Goal: Task Accomplishment & Management: Use online tool/utility

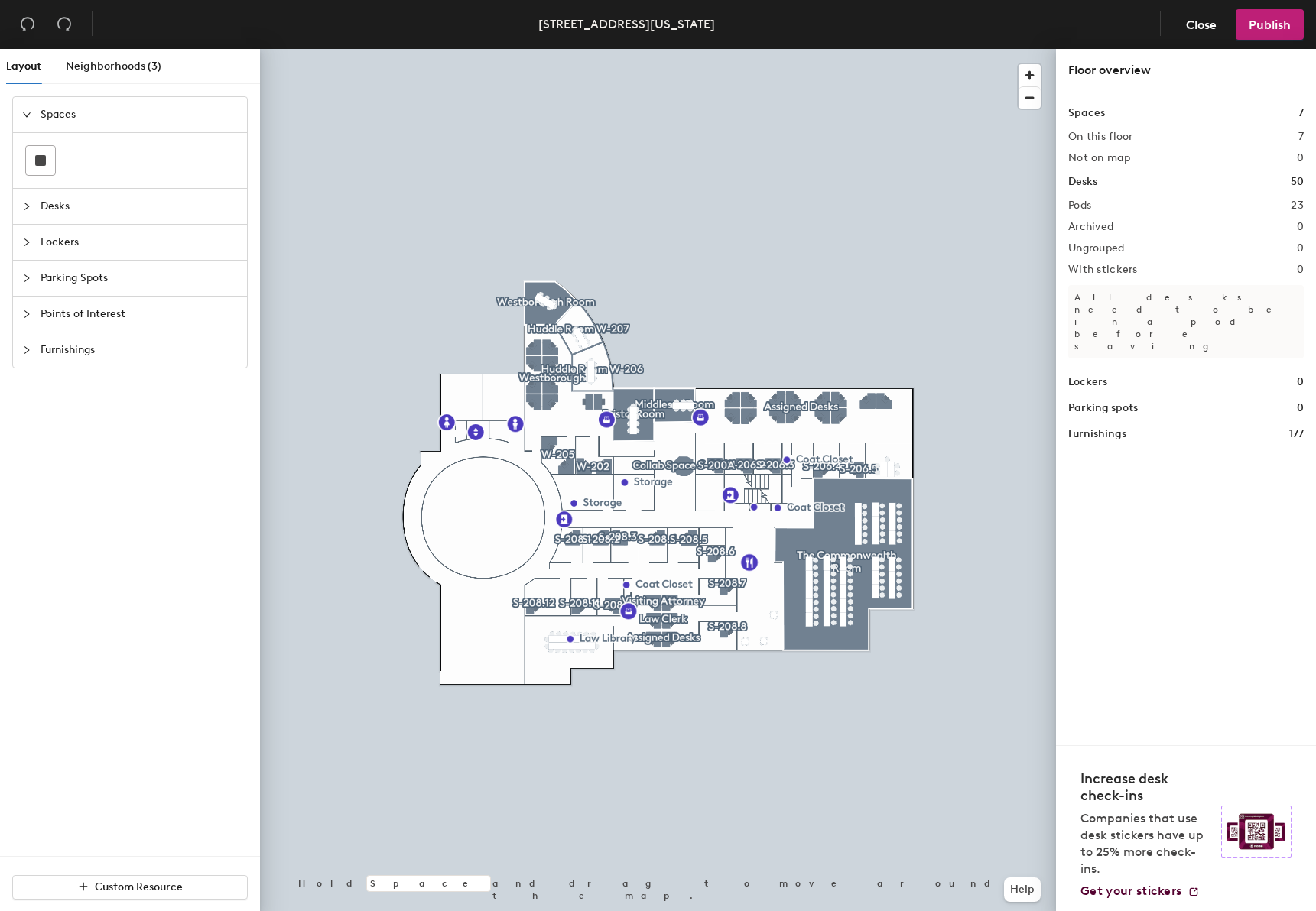
click at [1028, 75] on span "button" at bounding box center [1029, 75] width 22 height 22
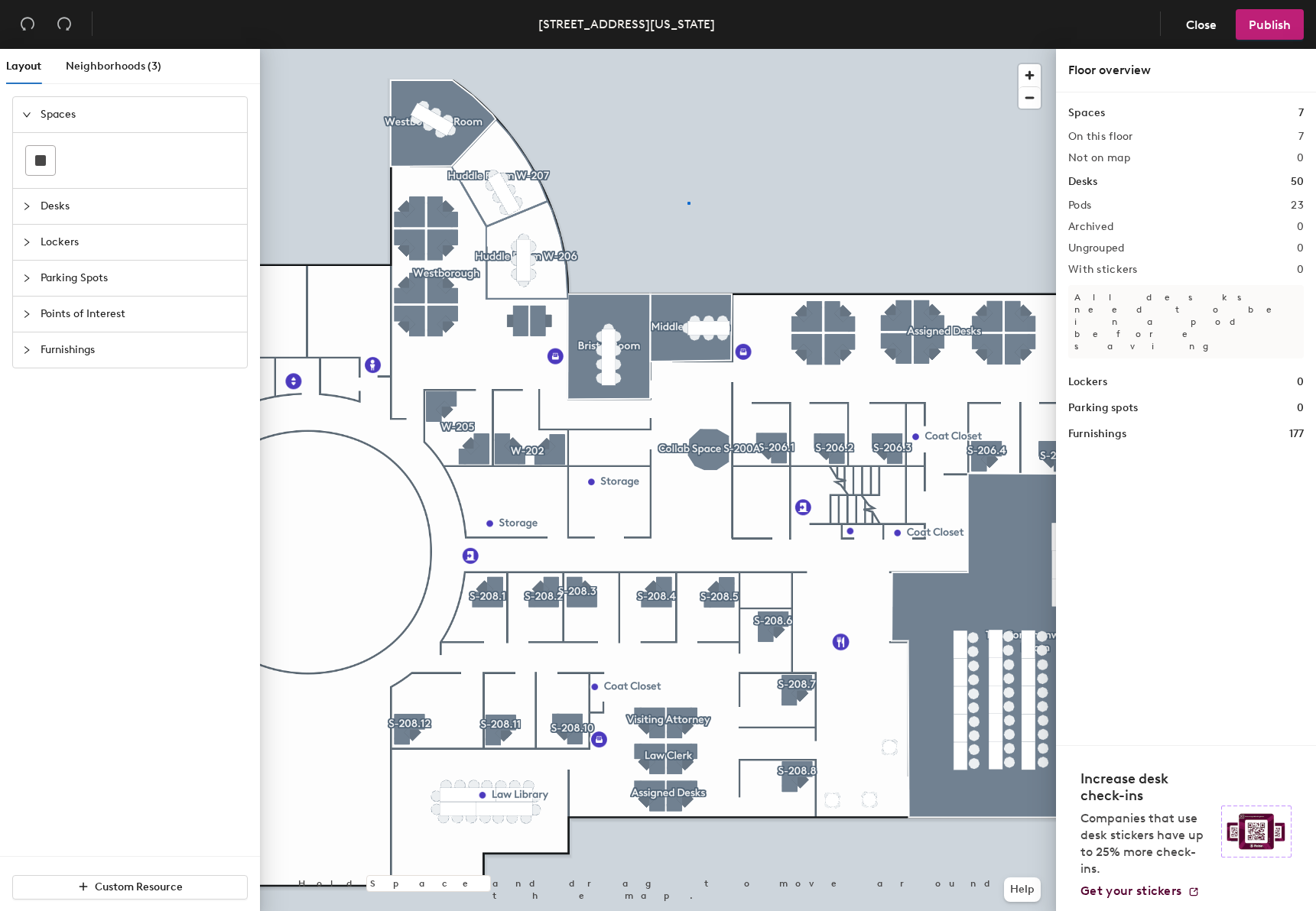
click at [687, 49] on div at bounding box center [658, 49] width 796 height 0
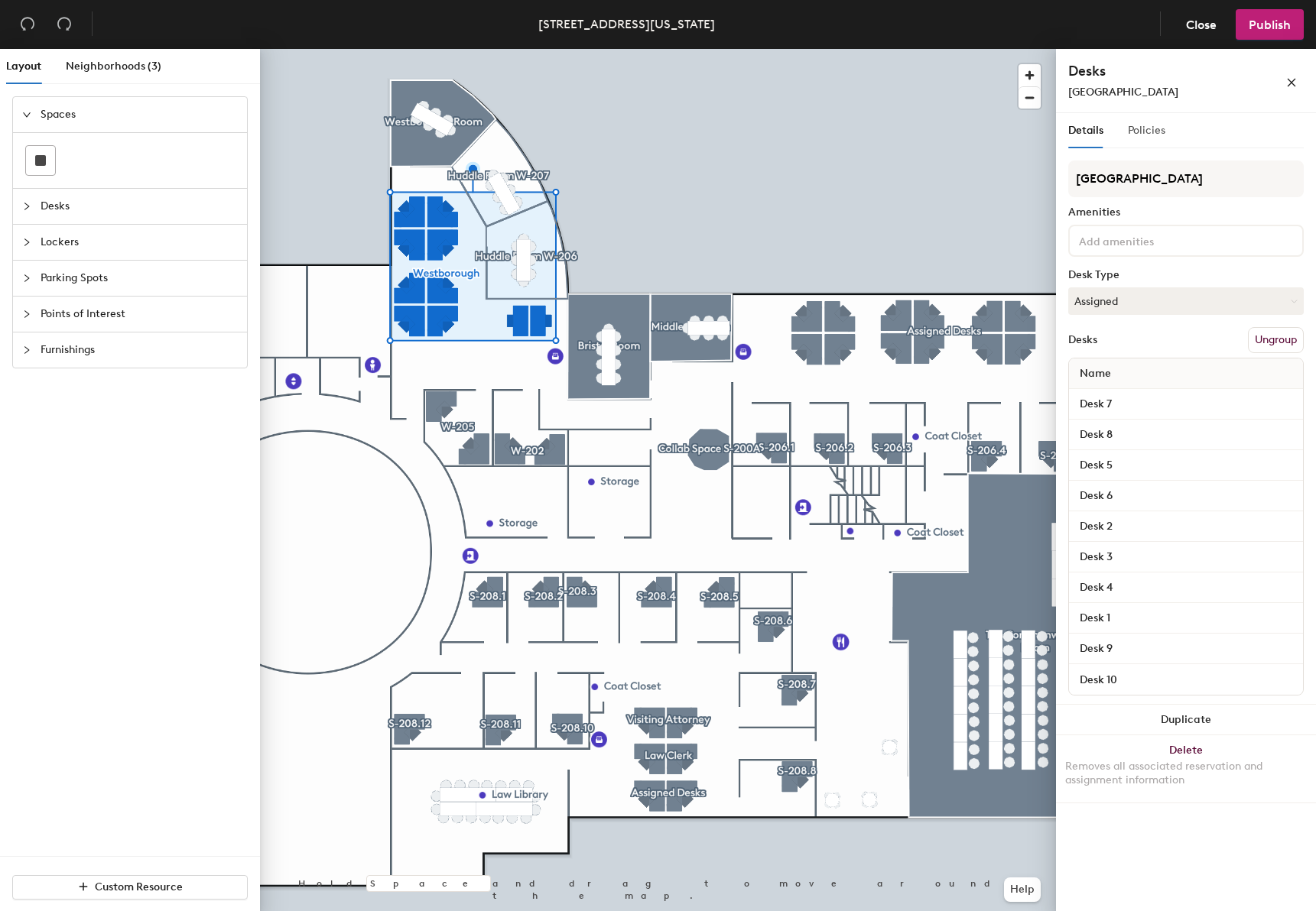
click at [1147, 142] on div "Policies" at bounding box center [1147, 130] width 38 height 35
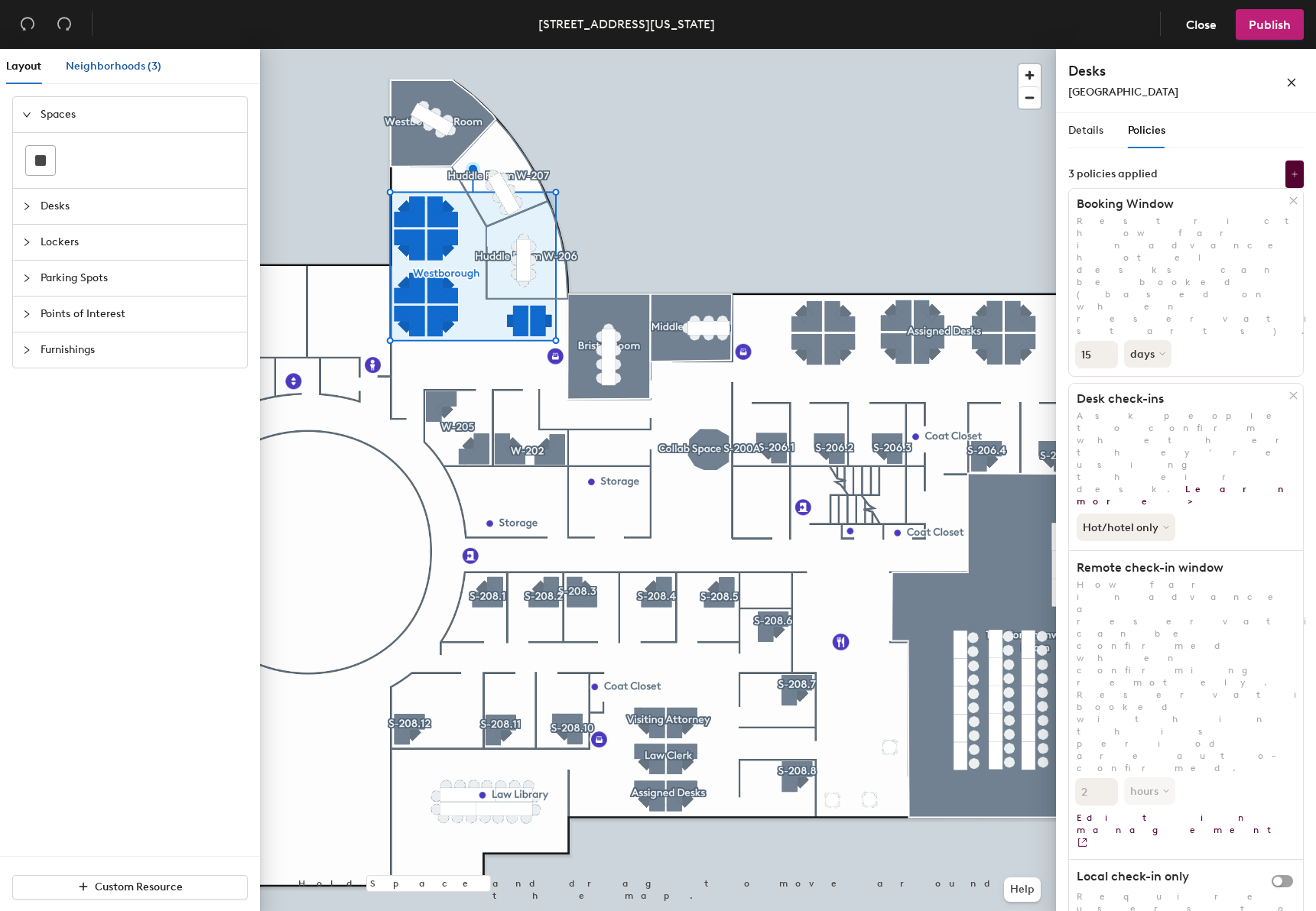
click at [96, 72] on div "Neighborhoods (3)" at bounding box center [113, 66] width 95 height 17
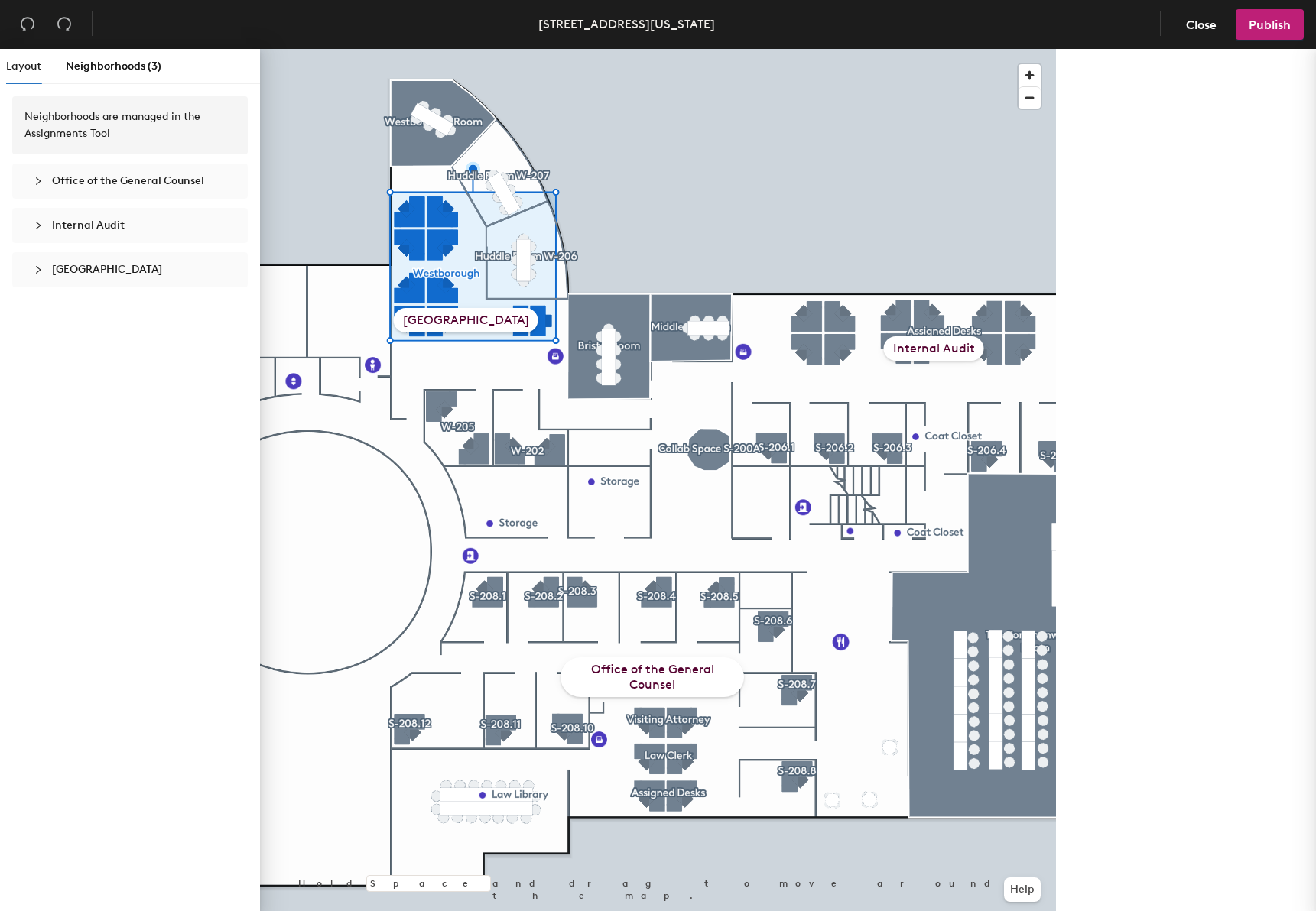
click at [108, 68] on span "Neighborhoods (3)" at bounding box center [113, 65] width 95 height 13
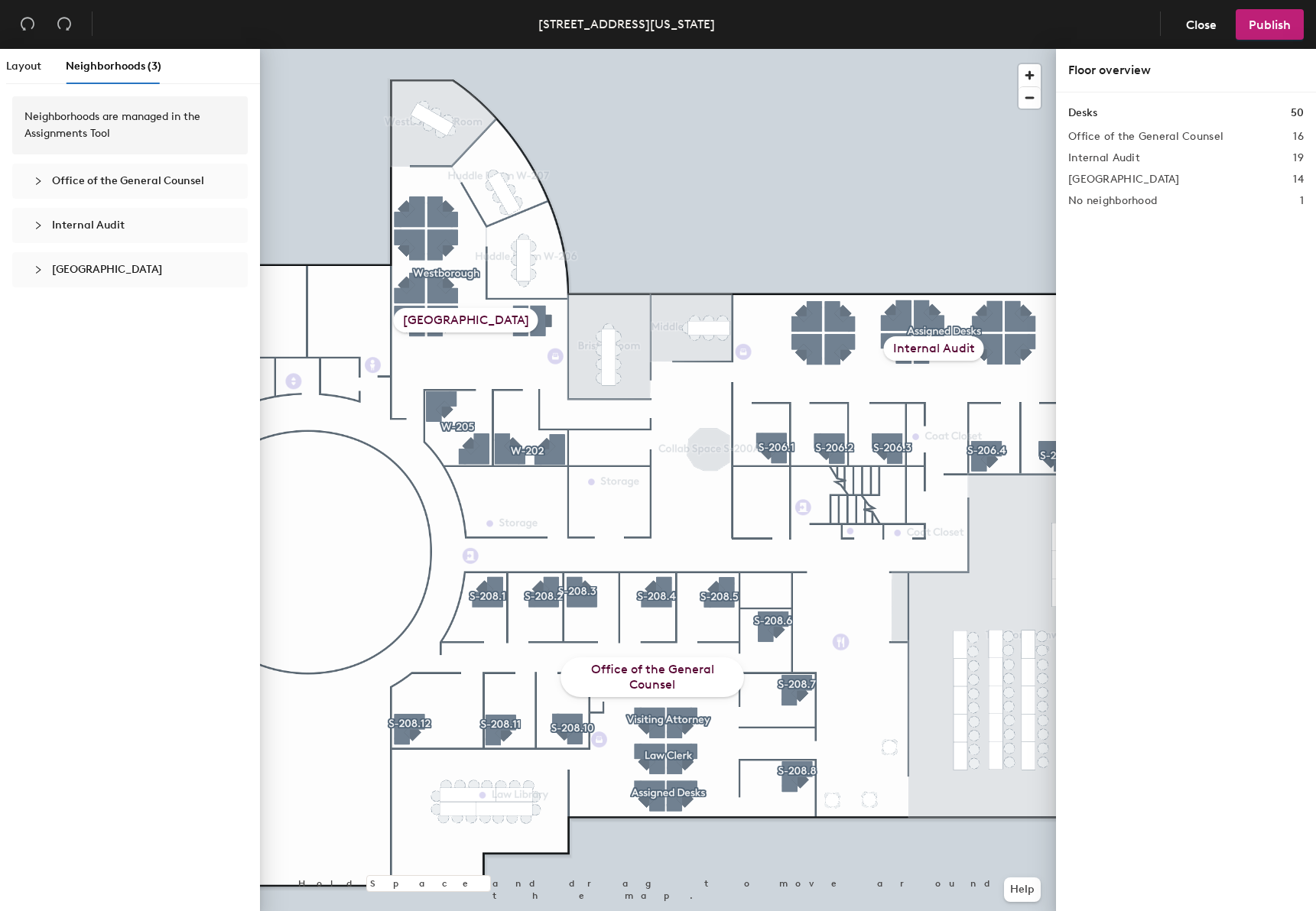
click at [34, 270] on icon "collapsed" at bounding box center [38, 270] width 9 height 9
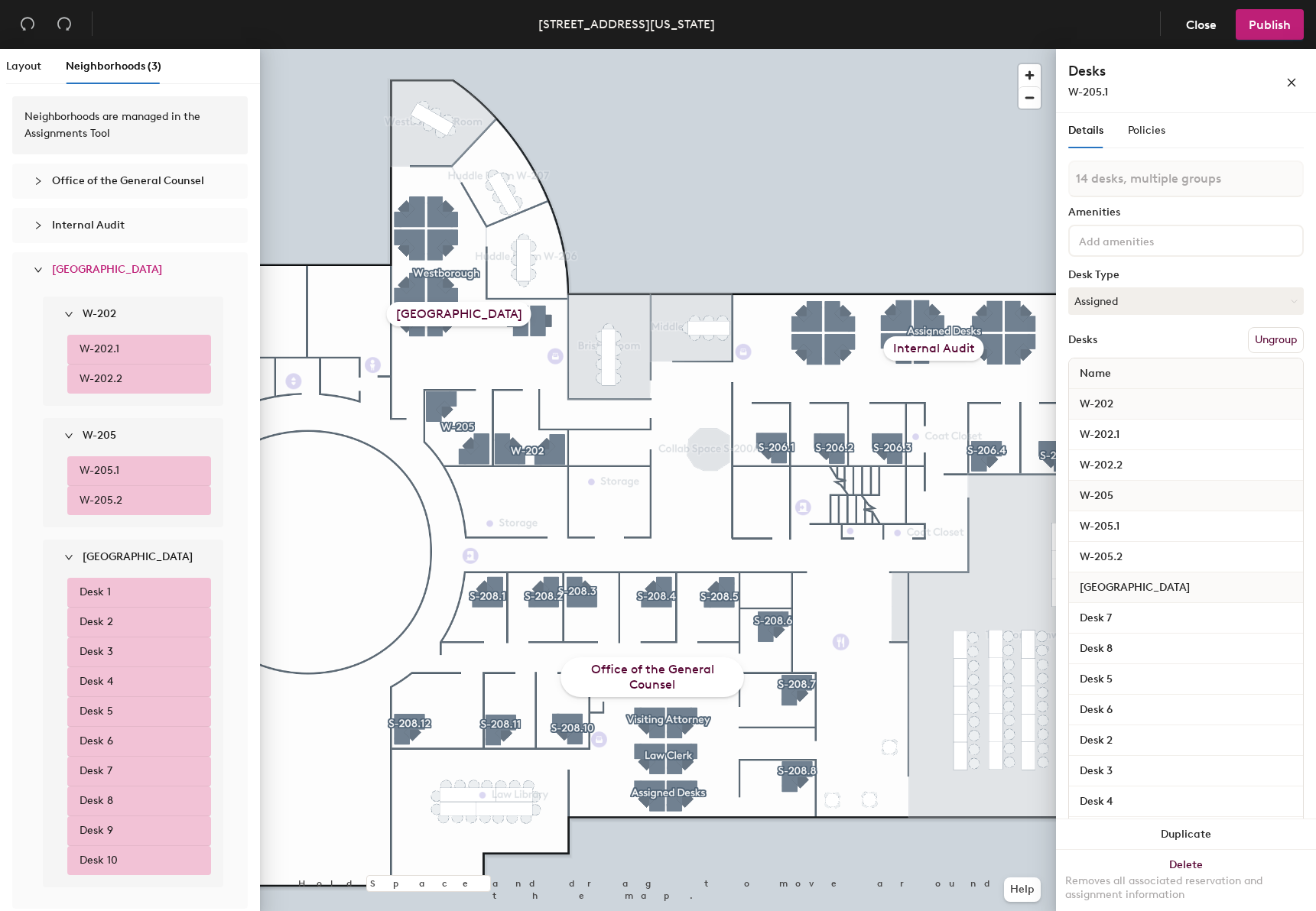
click at [85, 273] on span "[GEOGRAPHIC_DATA]" at bounding box center [106, 269] width 110 height 13
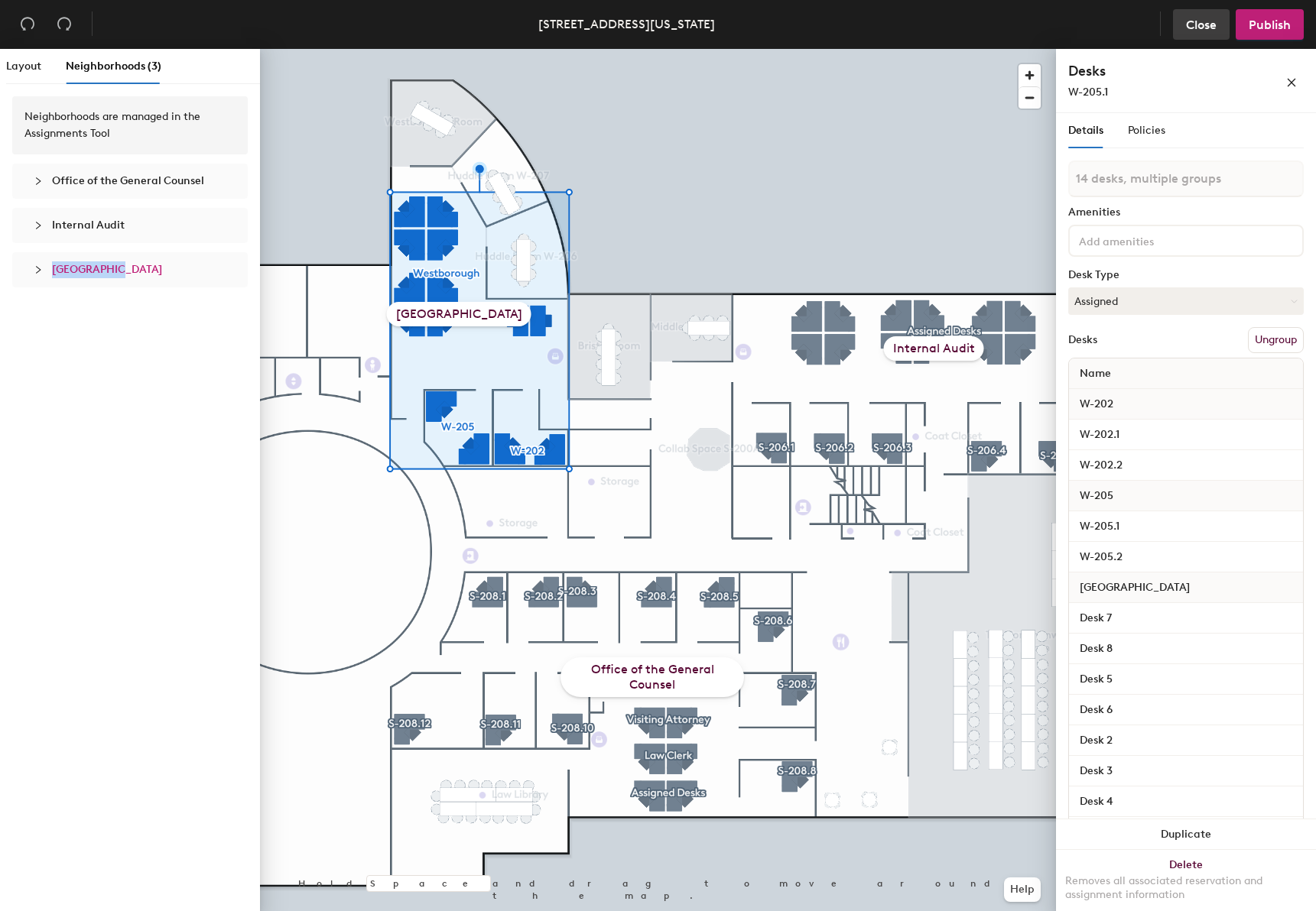
click at [1197, 26] on span "Close" at bounding box center [1201, 25] width 31 height 15
click at [1204, 19] on div "Discard unsaved changes? Cancel Discard" at bounding box center [658, 455] width 1316 height 911
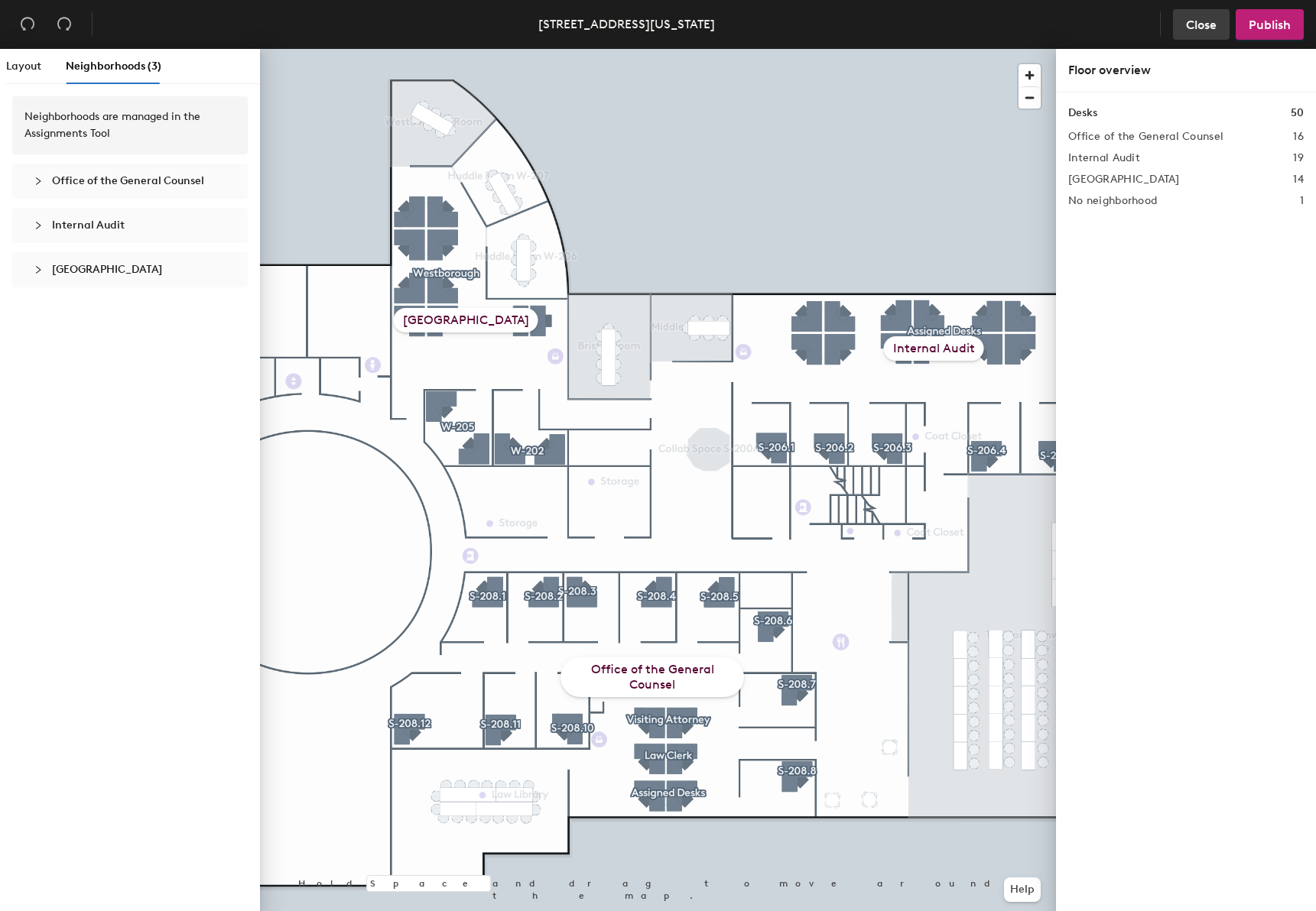
click at [1189, 29] on span "Close" at bounding box center [1201, 25] width 31 height 15
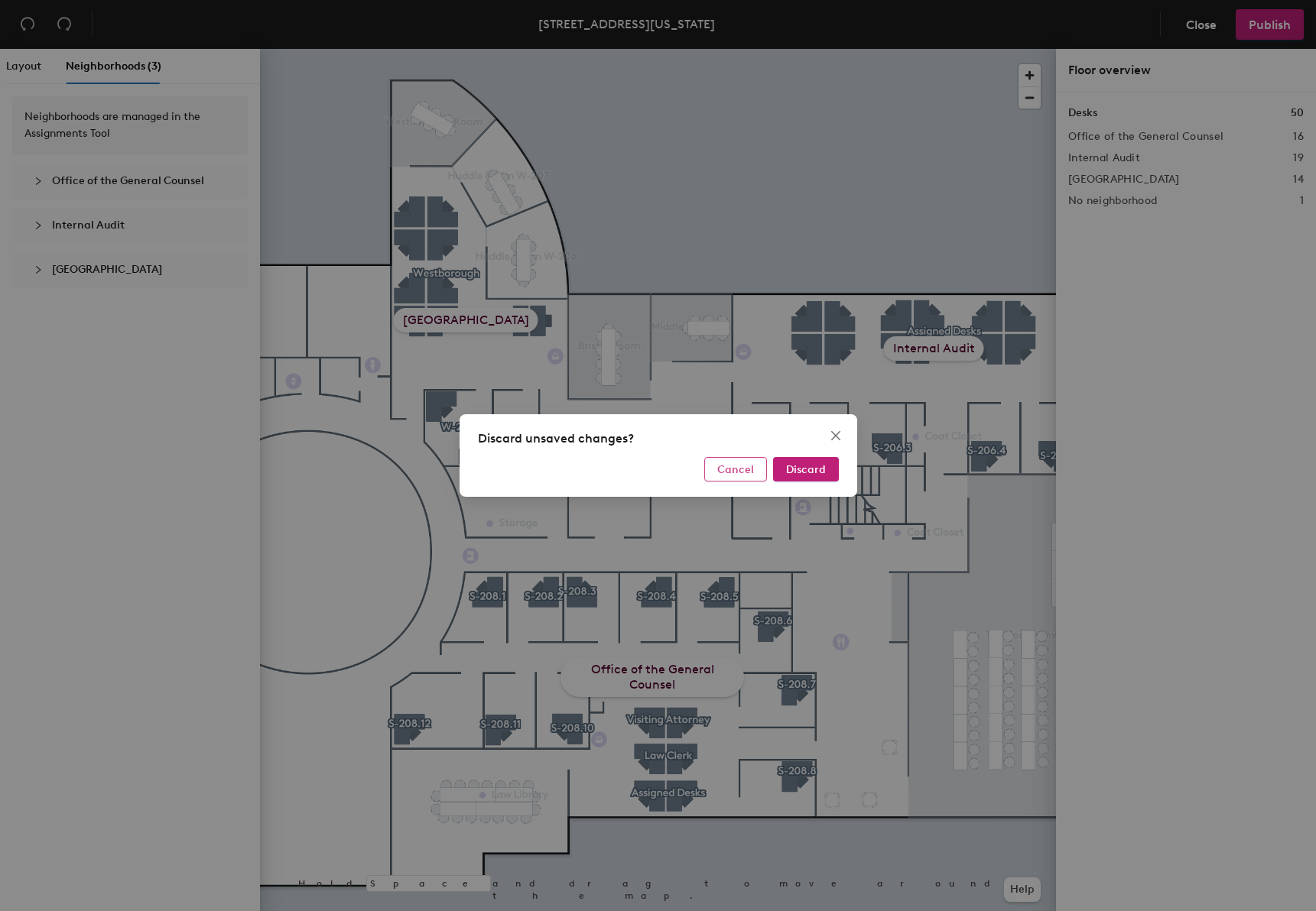
click at [738, 464] on span "Cancel" at bounding box center [735, 469] width 37 height 13
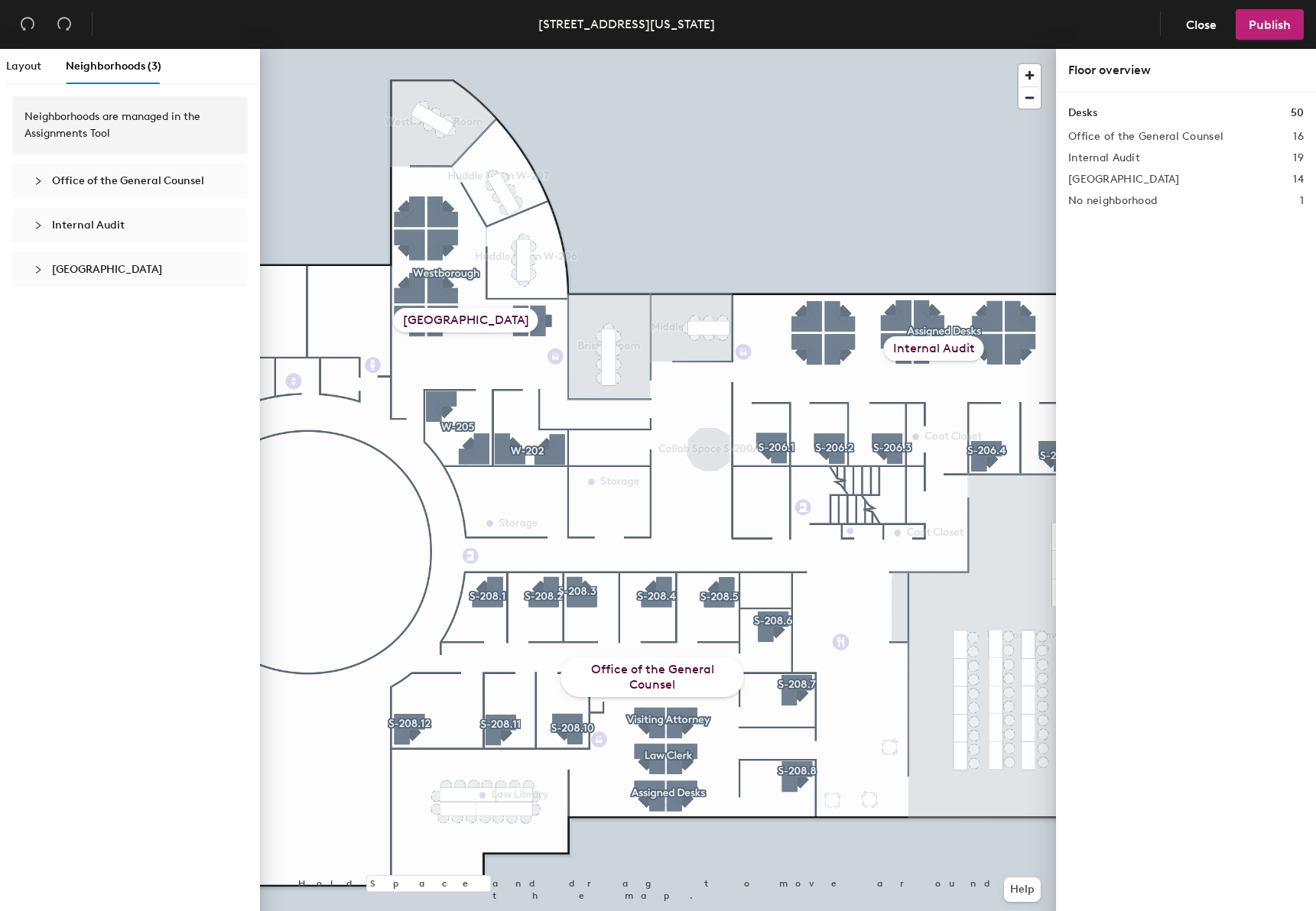
click at [1136, 198] on h2 "No neighborhood" at bounding box center [1113, 201] width 88 height 12
click at [871, 49] on div at bounding box center [658, 49] width 796 height 0
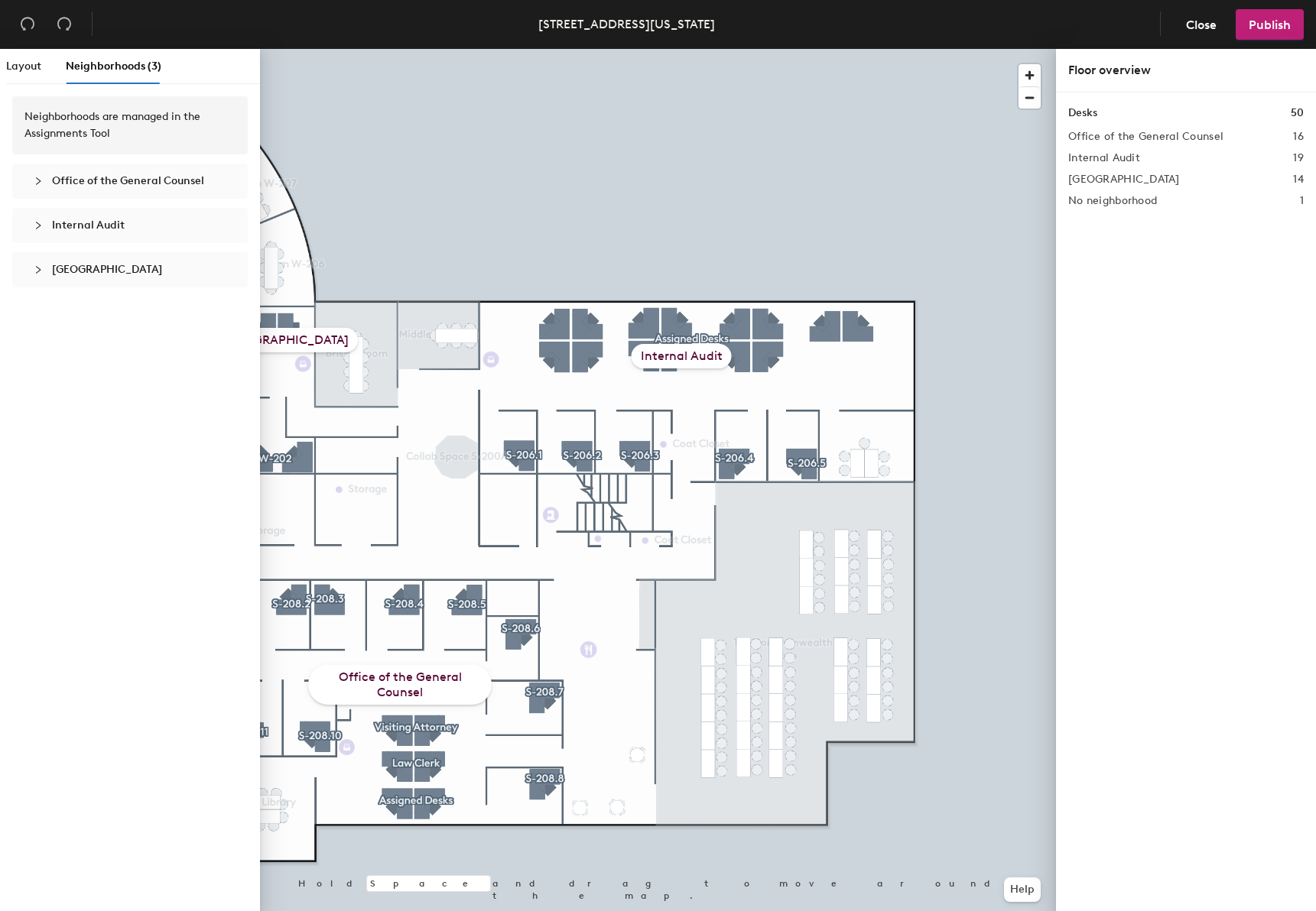
click at [672, 348] on div "Internal Audit" at bounding box center [681, 356] width 100 height 25
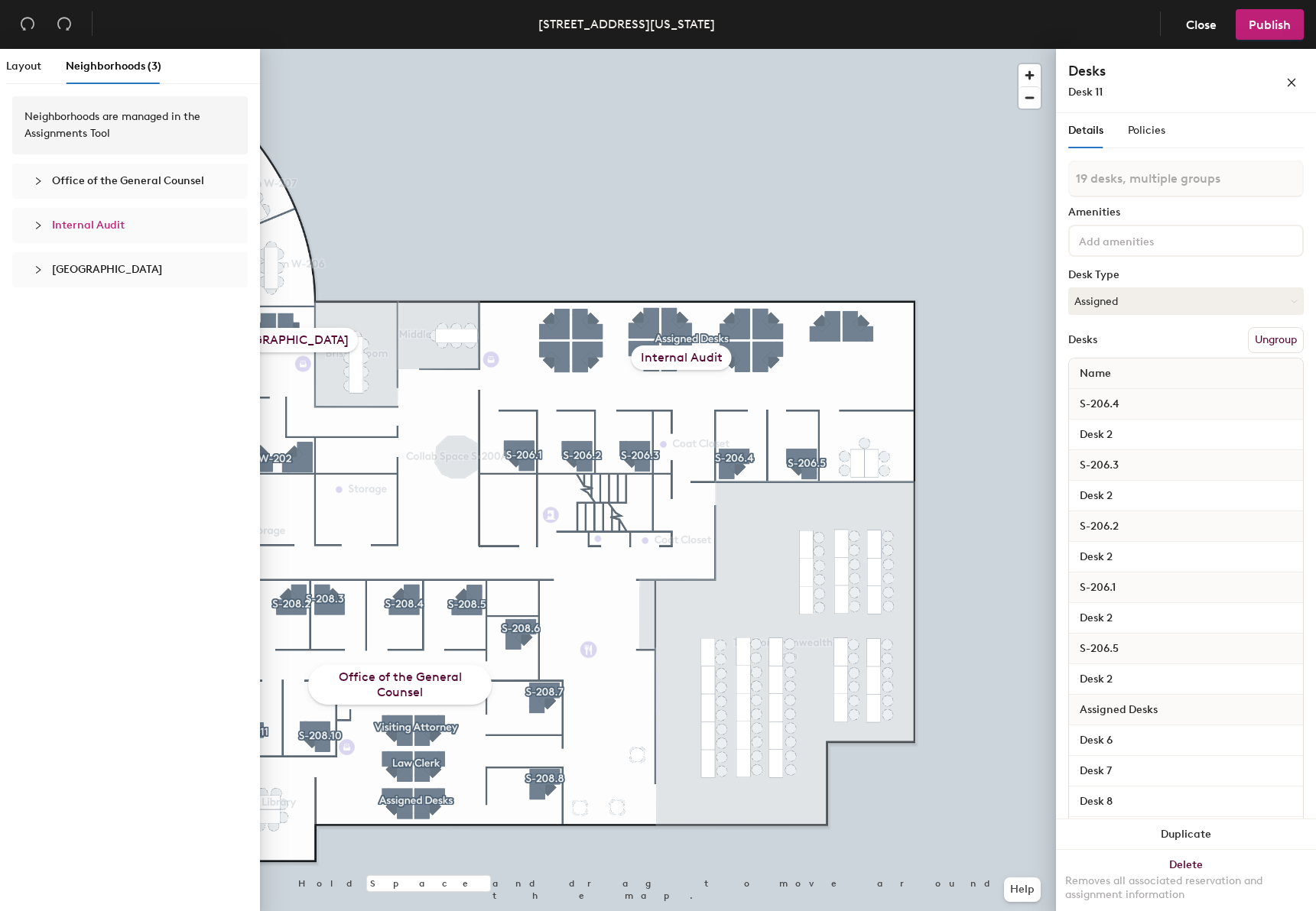
click at [39, 224] on icon "collapsed" at bounding box center [38, 226] width 5 height 8
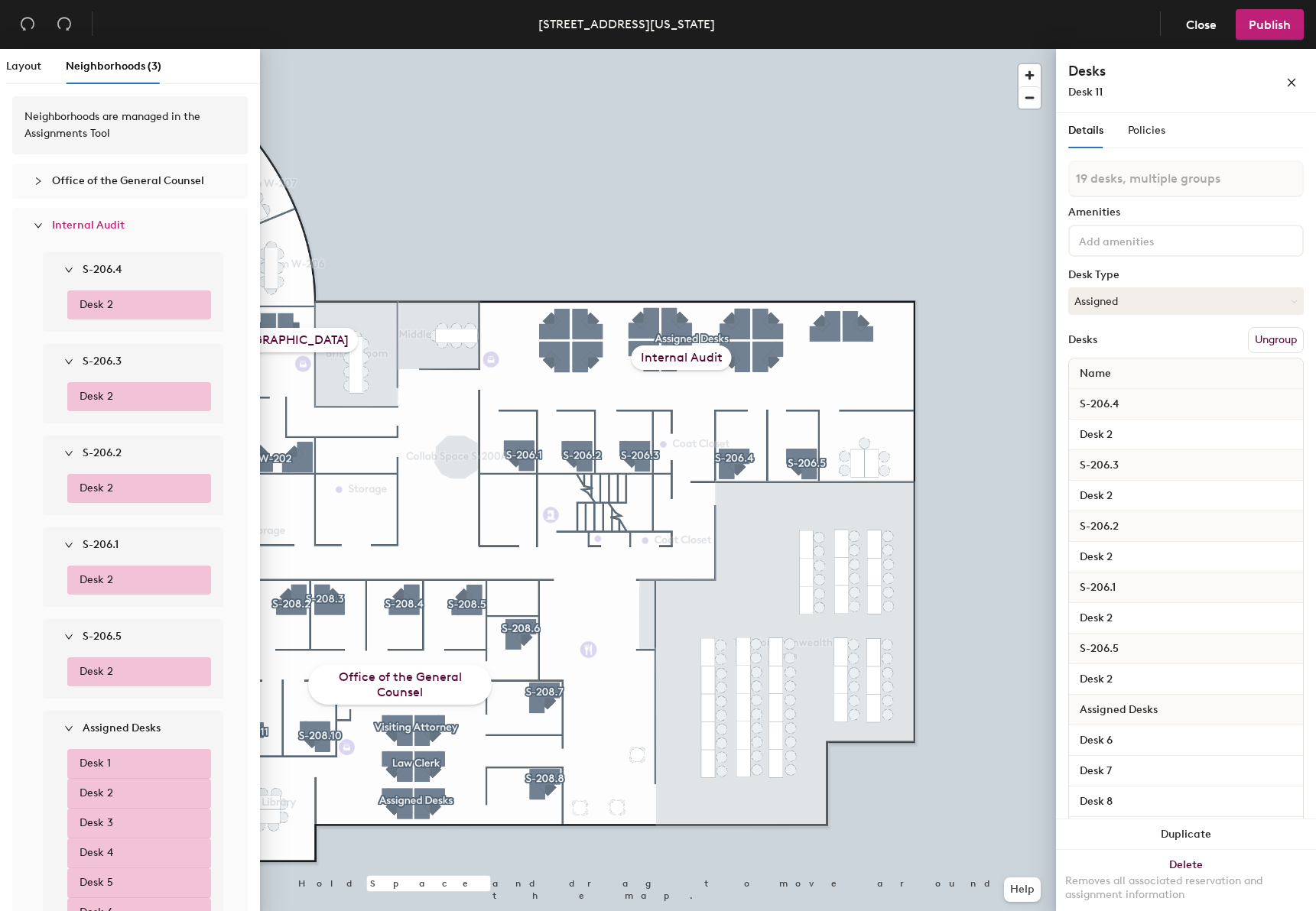
click at [102, 178] on span "Office of the General Counsel" at bounding box center [127, 180] width 152 height 13
type input "16 desks, multiple groups"
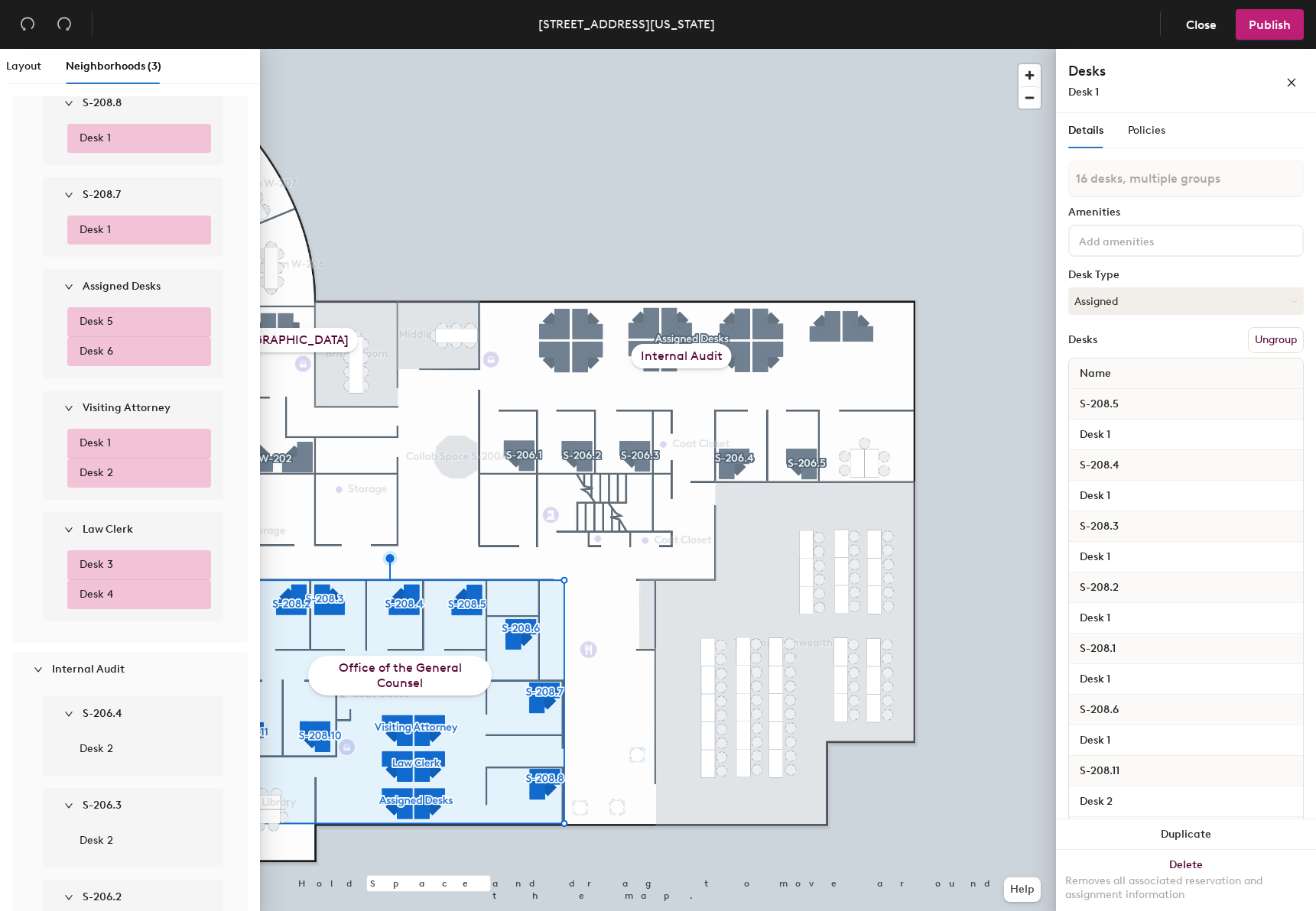
scroll to position [1060, 0]
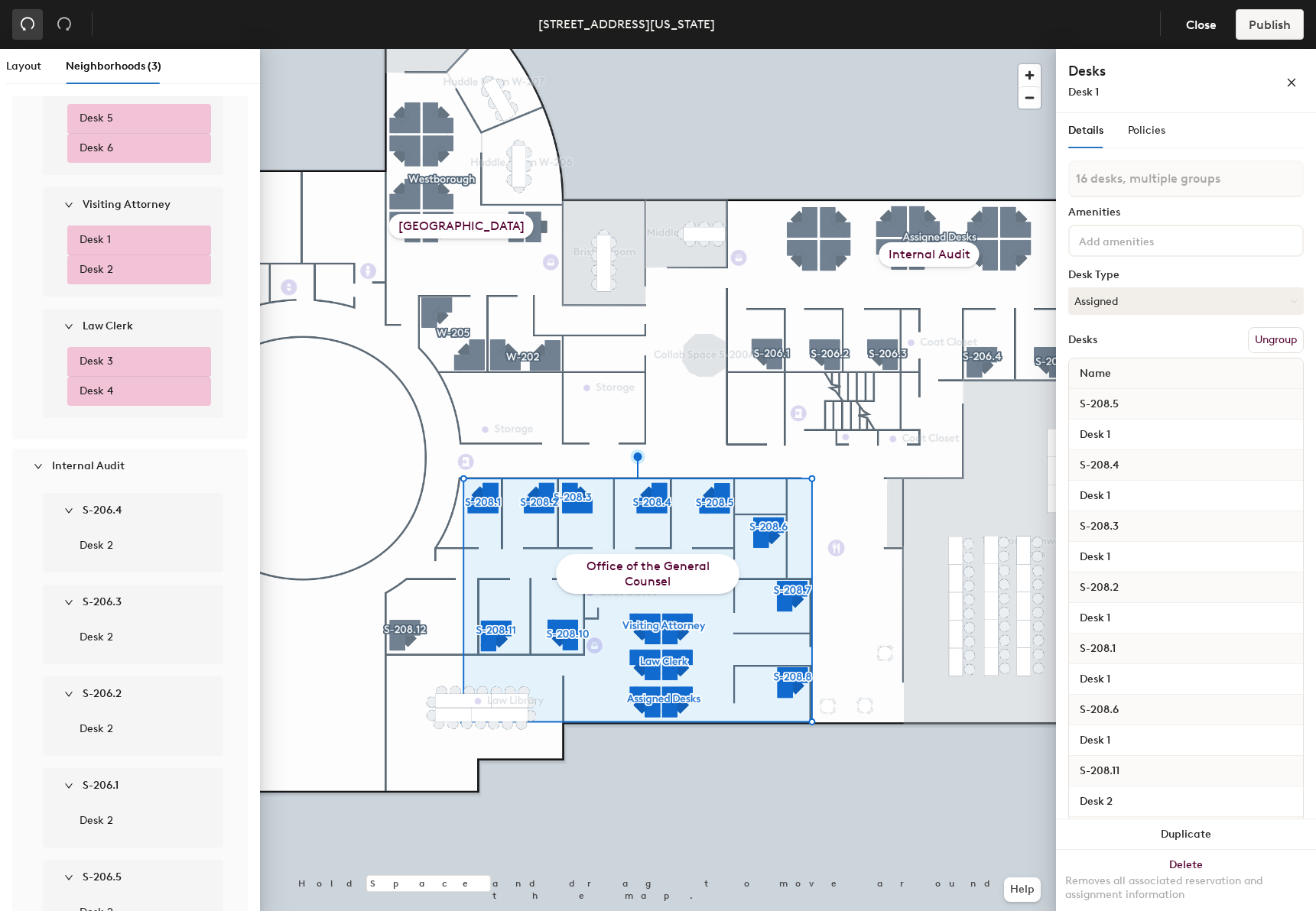
click at [22, 24] on icon "undo" at bounding box center [28, 24] width 14 height 13
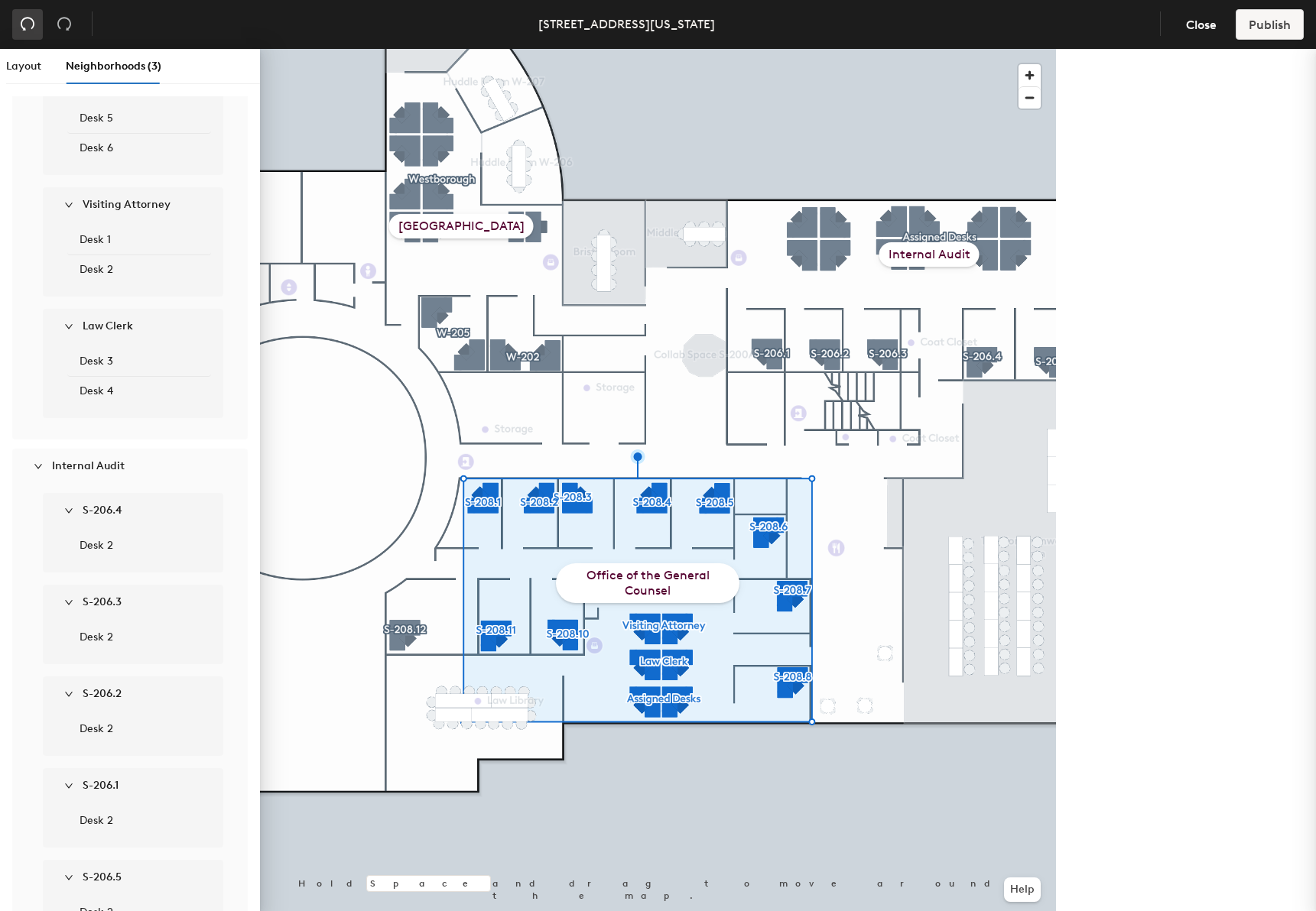
scroll to position [1525, 0]
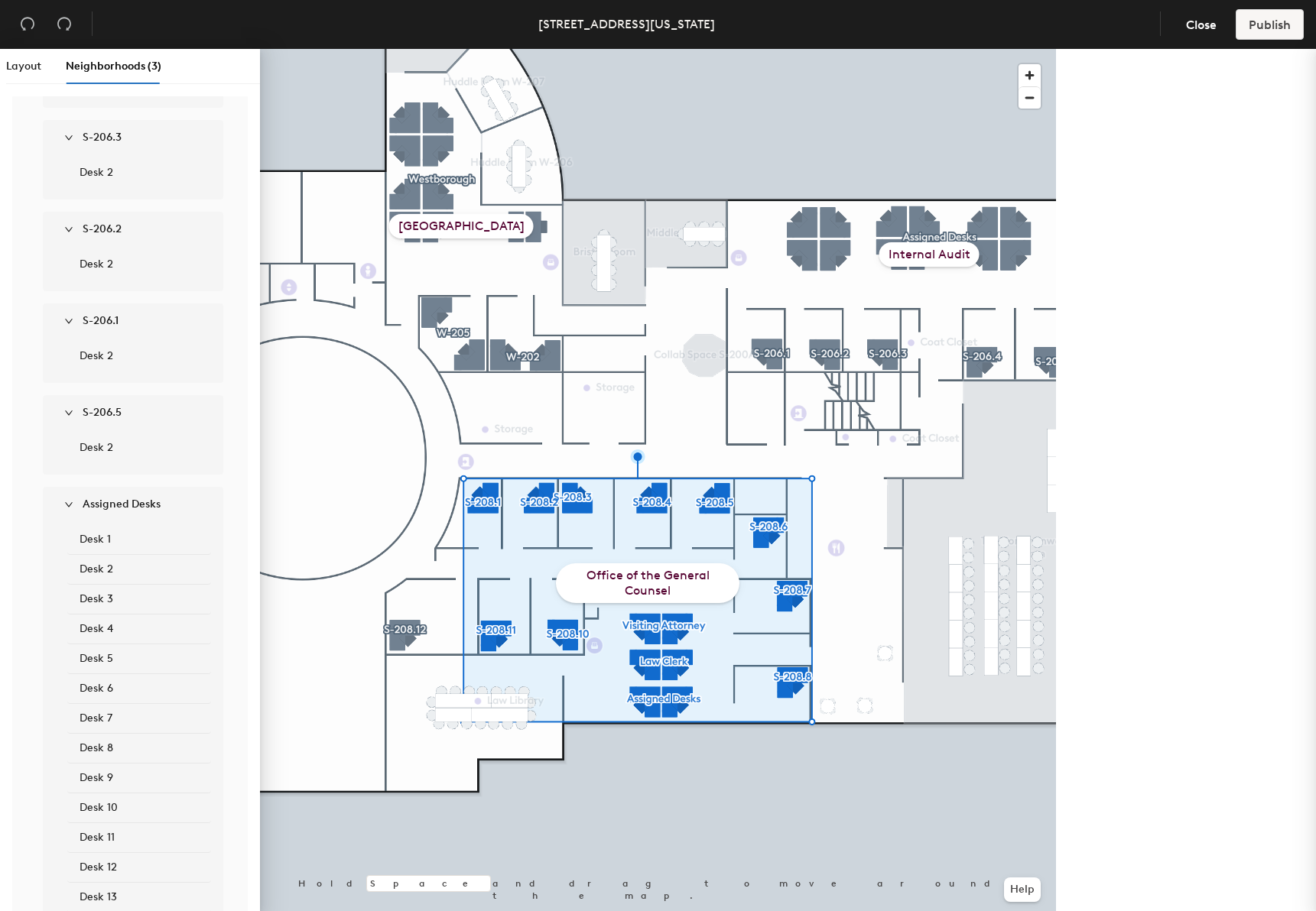
drag, startPoint x: 22, startPoint y: 24, endPoint x: 625, endPoint y: 570, distance: 813.5
click at [634, 573] on div "Office of the General Counsel" at bounding box center [648, 583] width 183 height 40
drag, startPoint x: 625, startPoint y: 570, endPoint x: 36, endPoint y: 465, distance: 598.3
click at [646, 567] on div "Office of the General Counsel" at bounding box center [648, 574] width 183 height 40
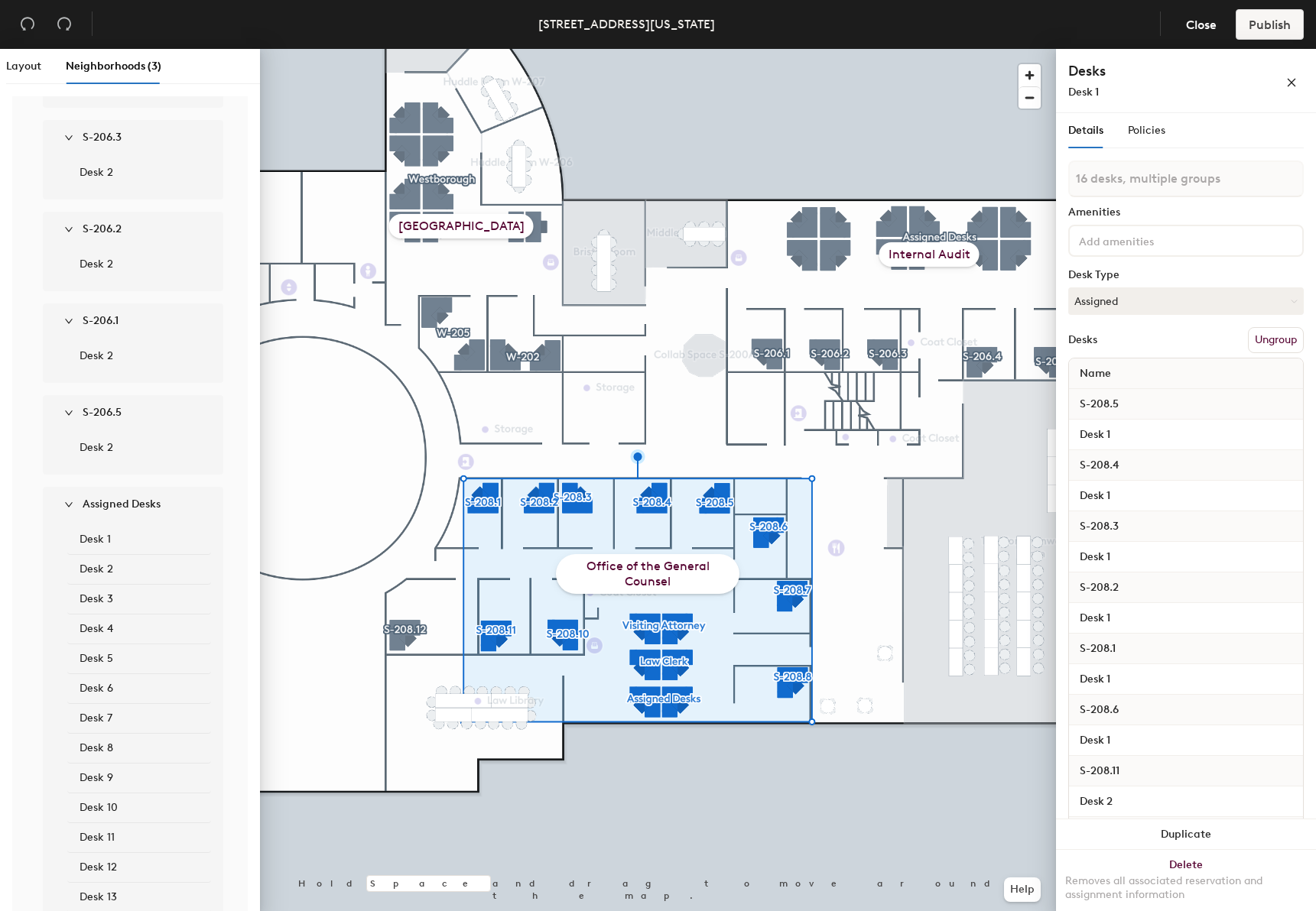
click at [36, 465] on div "S-206.4 Desk 2 S-206.3 Desk 2 S-206.2 Desk 2 S-206.1 Desk 2 S-206.5 Desk 2 Assi…" at bounding box center [130, 497] width 211 height 957
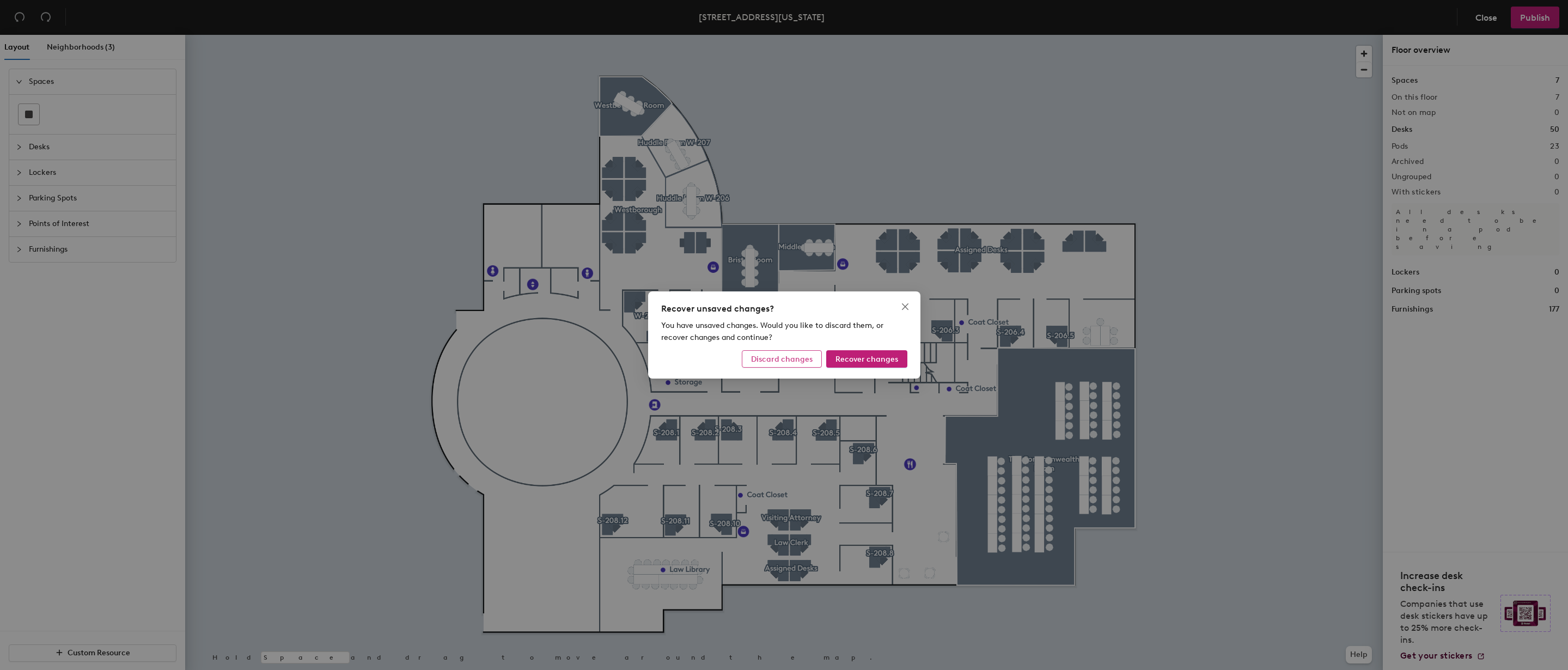
click at [796, 361] on span "Discard changes" at bounding box center [782, 359] width 61 height 9
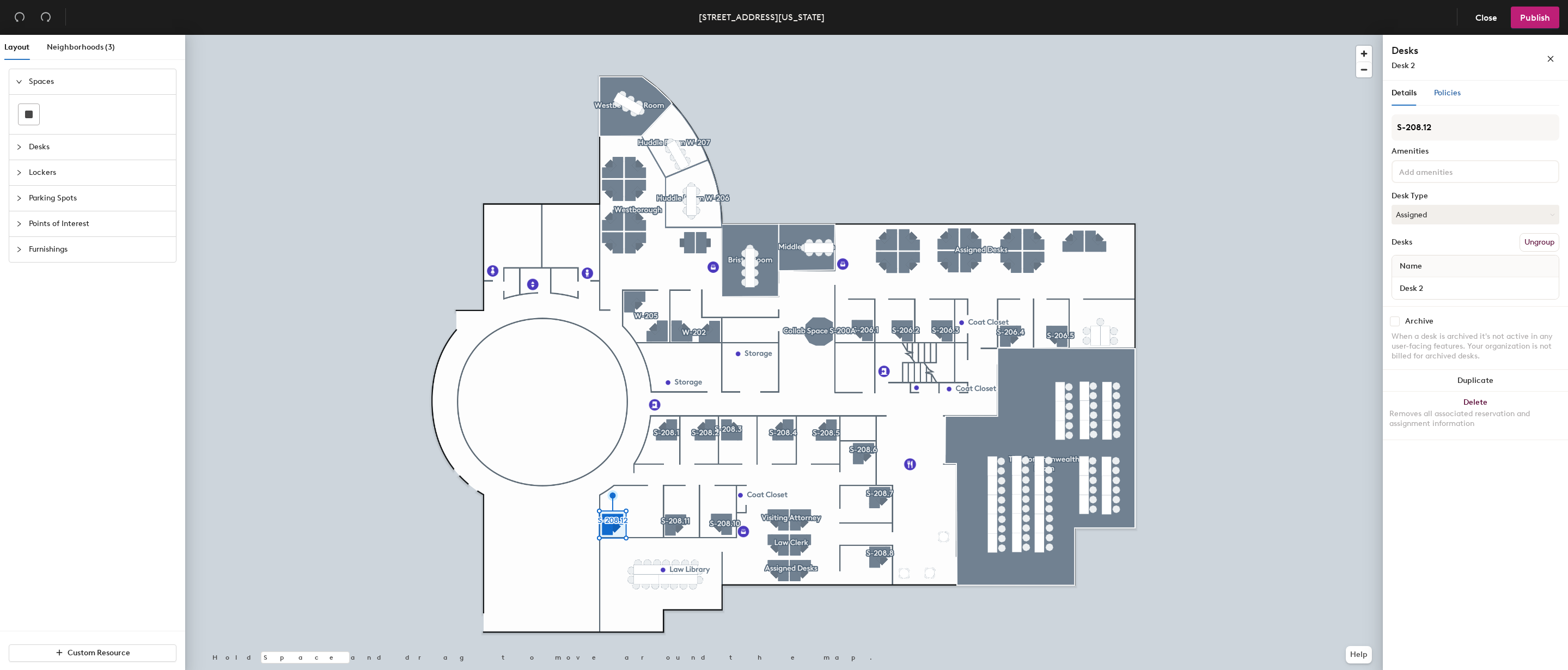
click at [1447, 92] on span "Policies" at bounding box center [1447, 92] width 27 height 9
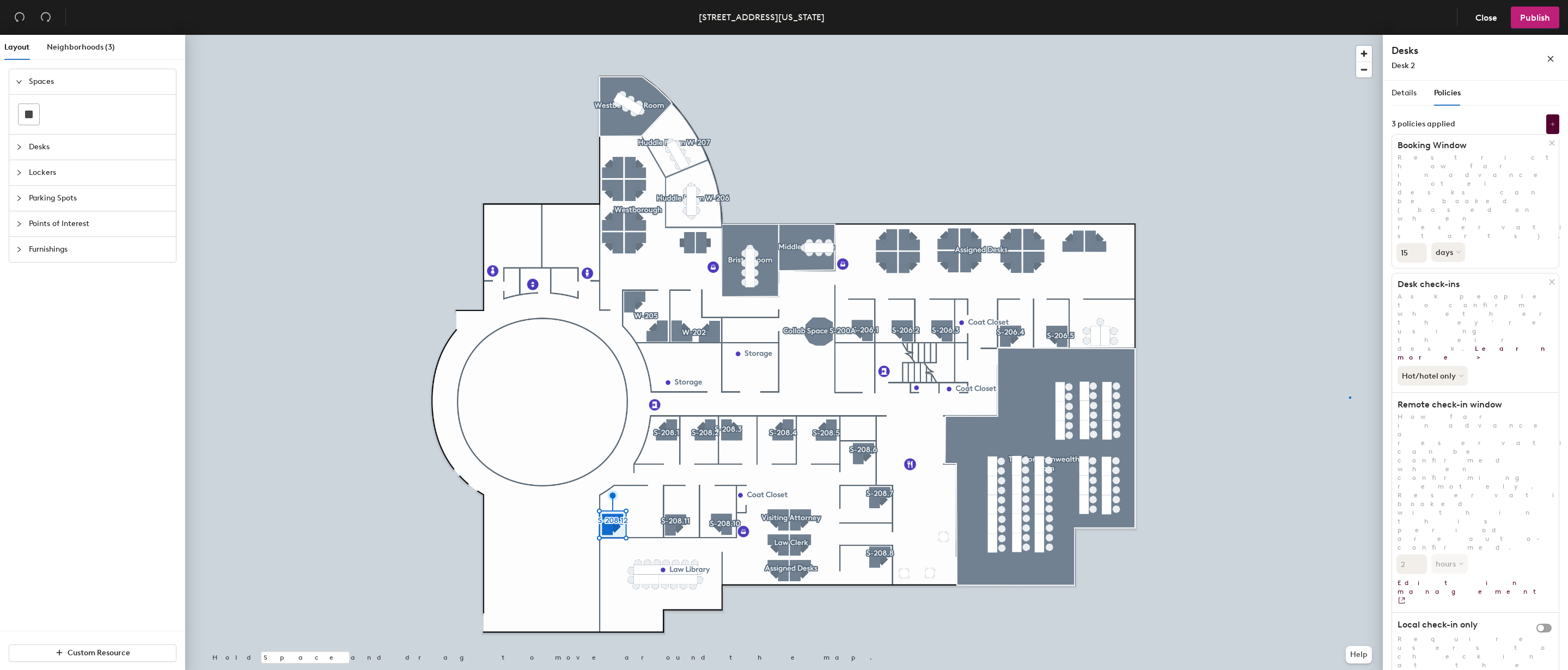
click at [1349, 35] on div at bounding box center [784, 35] width 1197 height 0
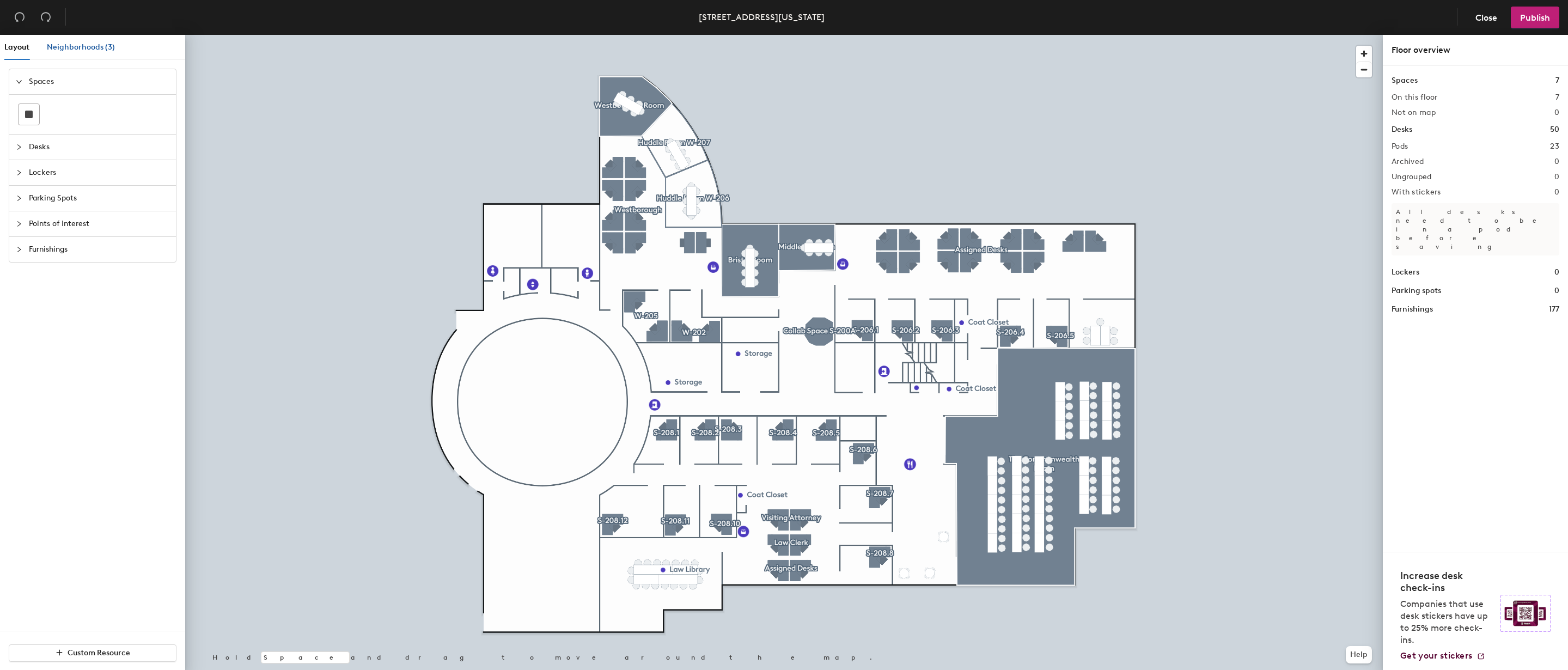
click at [83, 47] on span "Neighborhoods (3)" at bounding box center [80, 47] width 68 height 9
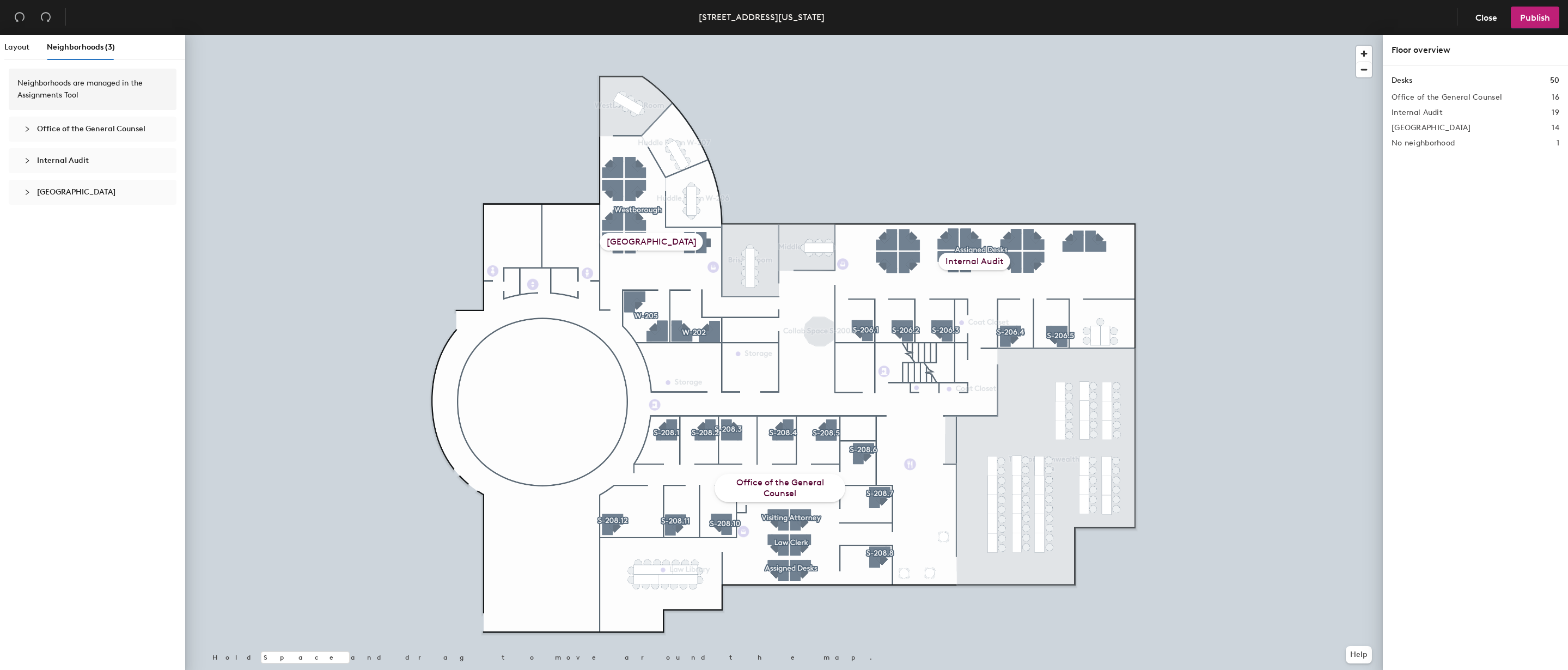
click at [26, 123] on div at bounding box center [30, 128] width 13 height 12
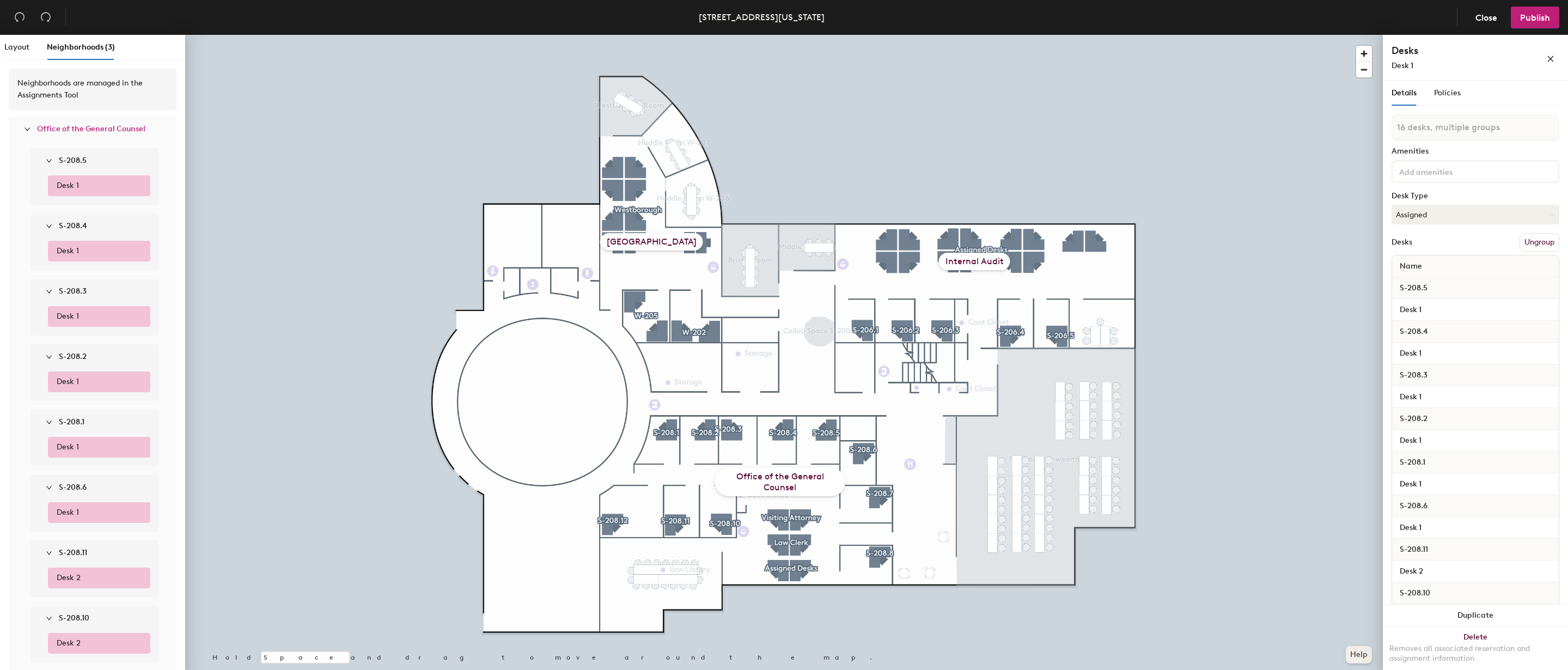
click at [1354, 659] on button "Help" at bounding box center [1358, 654] width 26 height 18
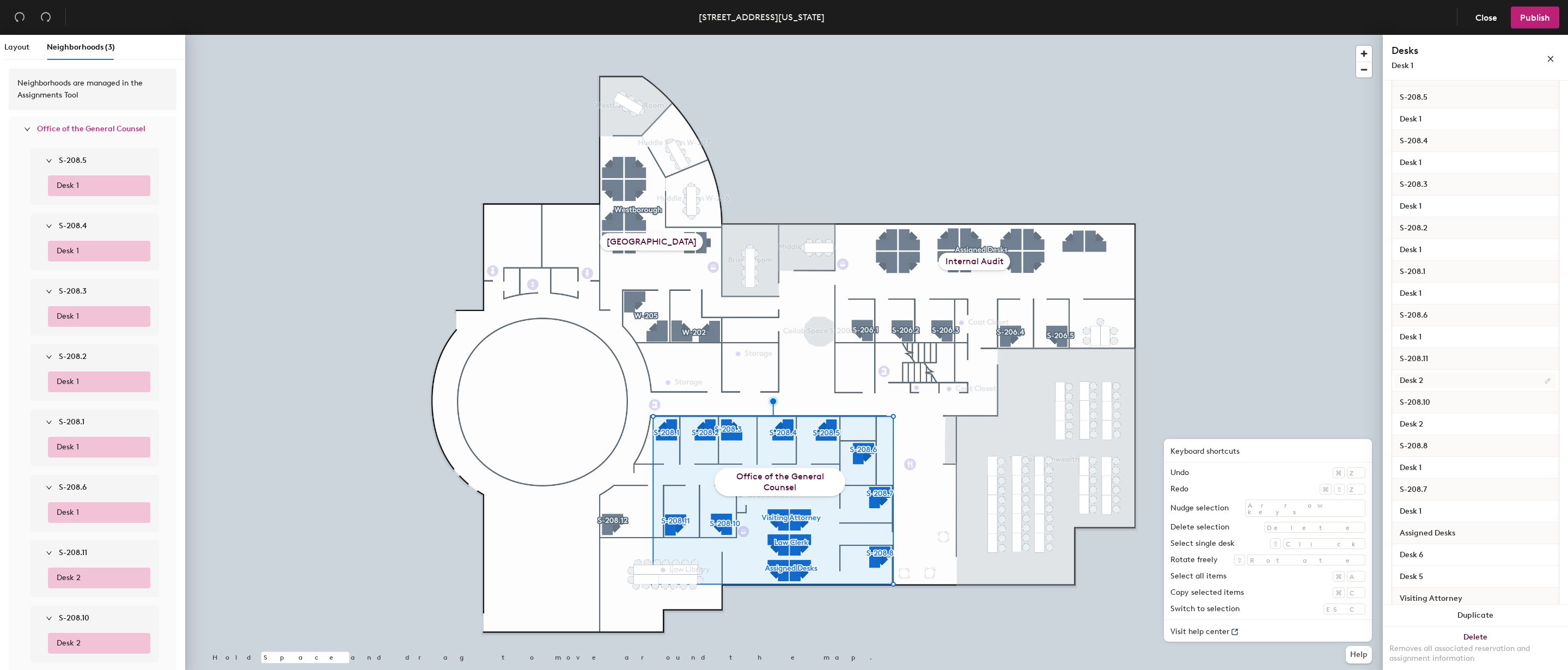
scroll to position [321, 0]
click at [23, 47] on span "Layout" at bounding box center [16, 47] width 25 height 9
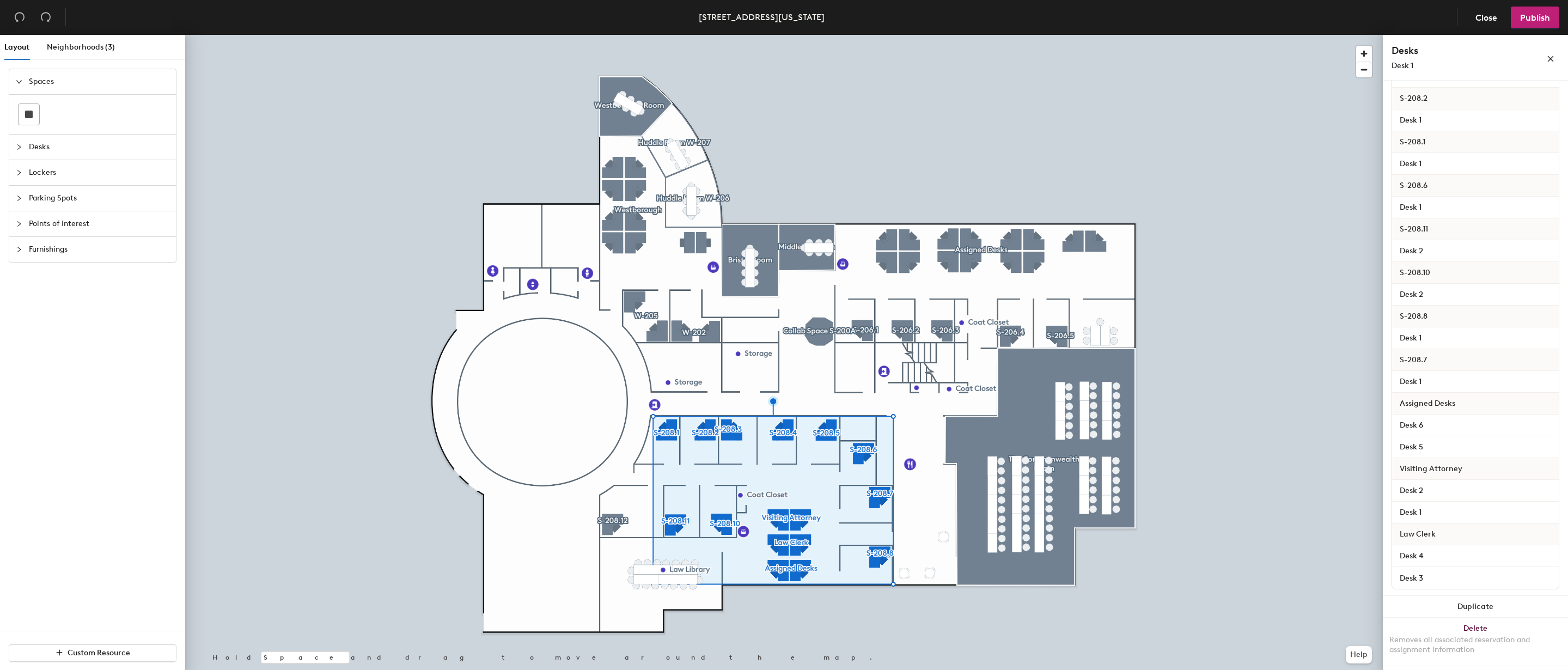
click at [18, 222] on icon "collapsed" at bounding box center [18, 223] width 6 height 6
click at [1488, 15] on span "Close" at bounding box center [1485, 18] width 22 height 11
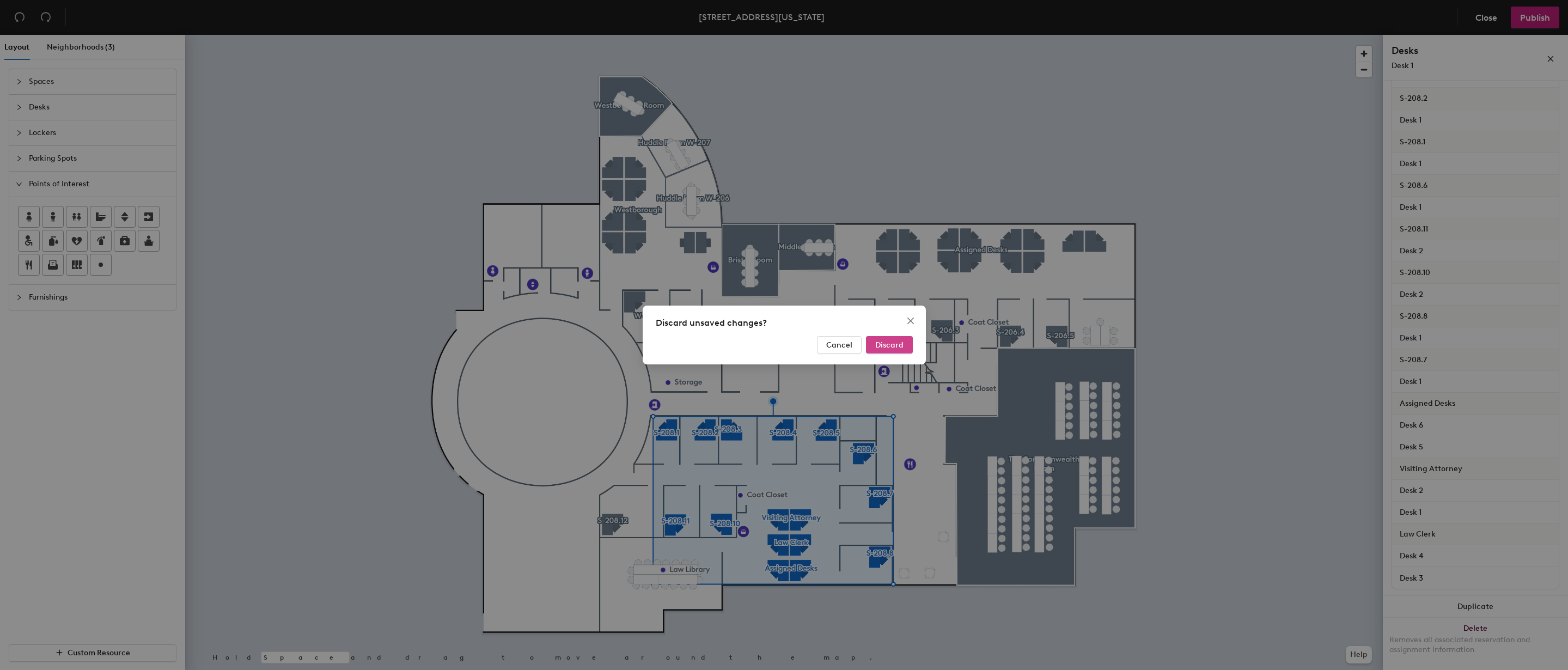
click at [890, 346] on span "Discard" at bounding box center [890, 345] width 28 height 9
